Goal: Information Seeking & Learning: Learn about a topic

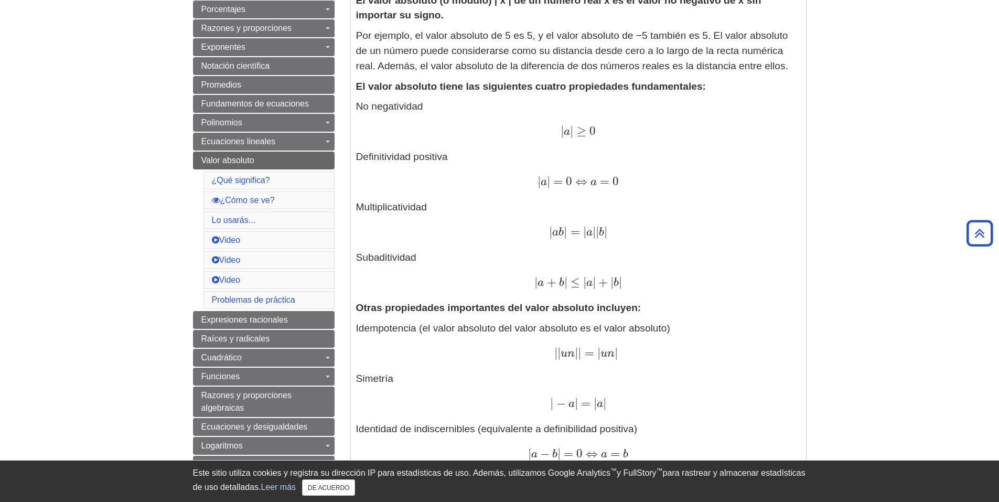
scroll to position [367, 0]
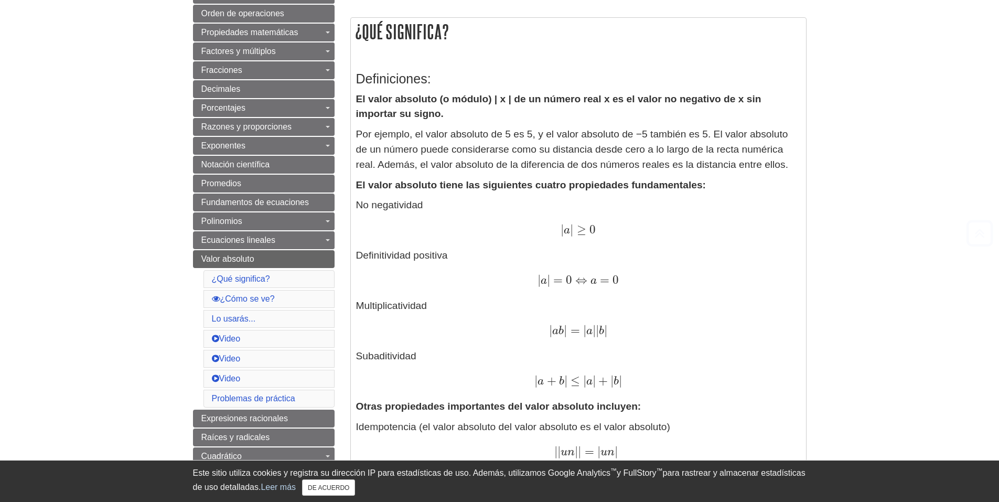
scroll to position [268, 0]
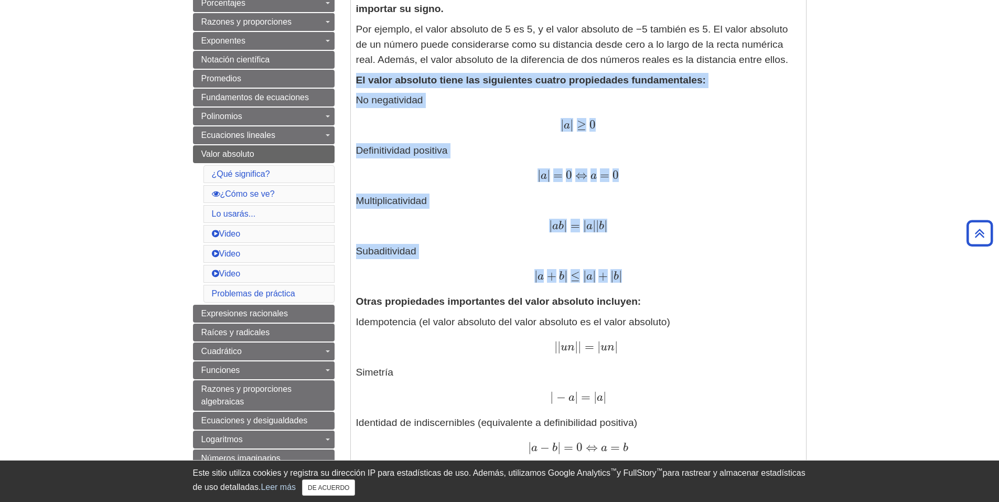
drag, startPoint x: 358, startPoint y: 80, endPoint x: 658, endPoint y: 273, distance: 357.4
click at [658, 273] on div "Definiciones: El valor absoluto (o módulo) | x | de un número real x es el valo…" at bounding box center [578, 379] width 445 height 847
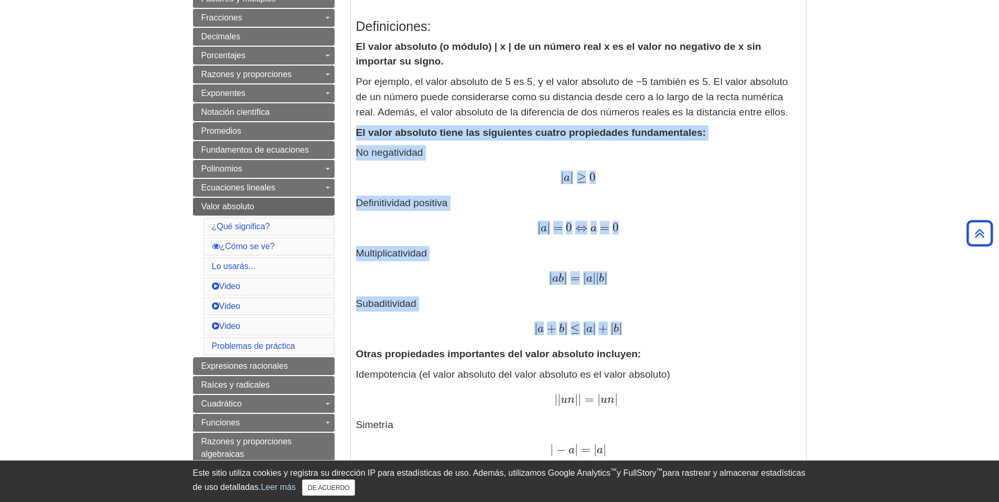
copy div "El valor absoluto tiene las siguientes cuatro propiedades fundamentales: No neg…"
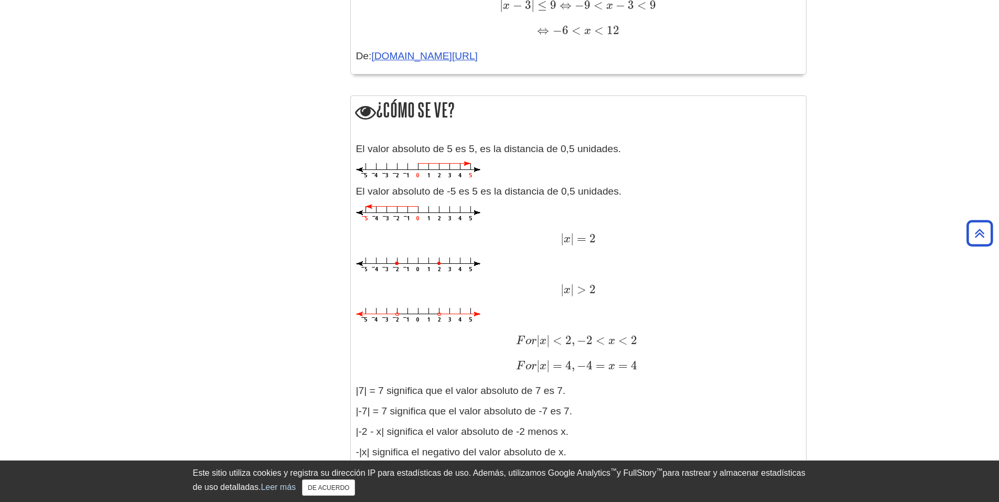
scroll to position [1107, 0]
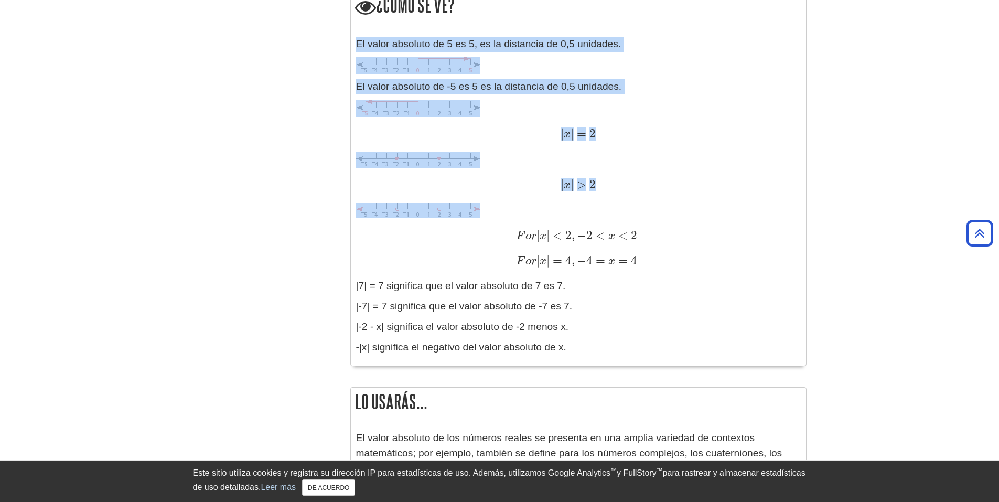
drag, startPoint x: 359, startPoint y: 42, endPoint x: 501, endPoint y: 212, distance: 221.5
click at [501, 212] on div "El valor absoluto de 5 es 5, es la distancia de 0,5 unidades. El valor absoluto…" at bounding box center [578, 199] width 445 height 324
copy div "El valor absoluto de 5 es 5, es la distancia de 0,5 unidades. El valor absoluto…"
click at [492, 67] on p at bounding box center [578, 65] width 445 height 17
click at [531, 69] on p at bounding box center [578, 65] width 445 height 17
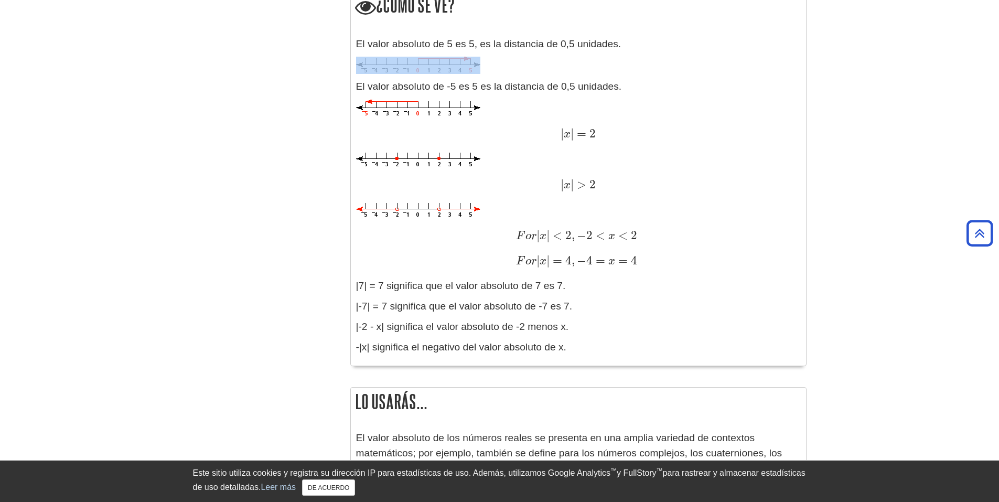
click at [531, 69] on p at bounding box center [578, 65] width 445 height 17
click at [436, 109] on img at bounding box center [418, 108] width 124 height 17
